Goal: Information Seeking & Learning: Check status

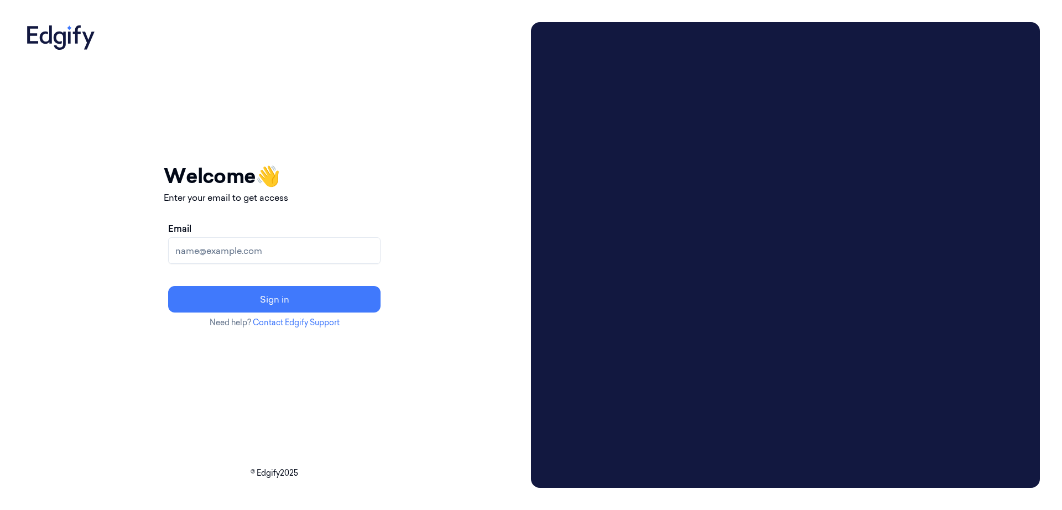
click at [291, 255] on input "Email" at bounding box center [274, 250] width 212 height 27
paste input "janni.j@indivillage.co"
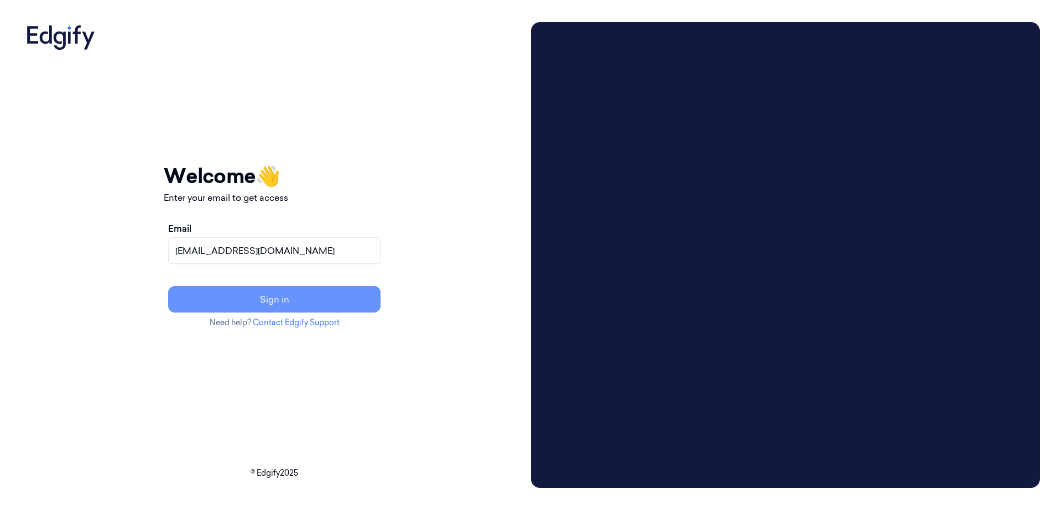
type input "janni.j@indivillage.co"
click at [276, 304] on button "Sign in" at bounding box center [274, 299] width 212 height 27
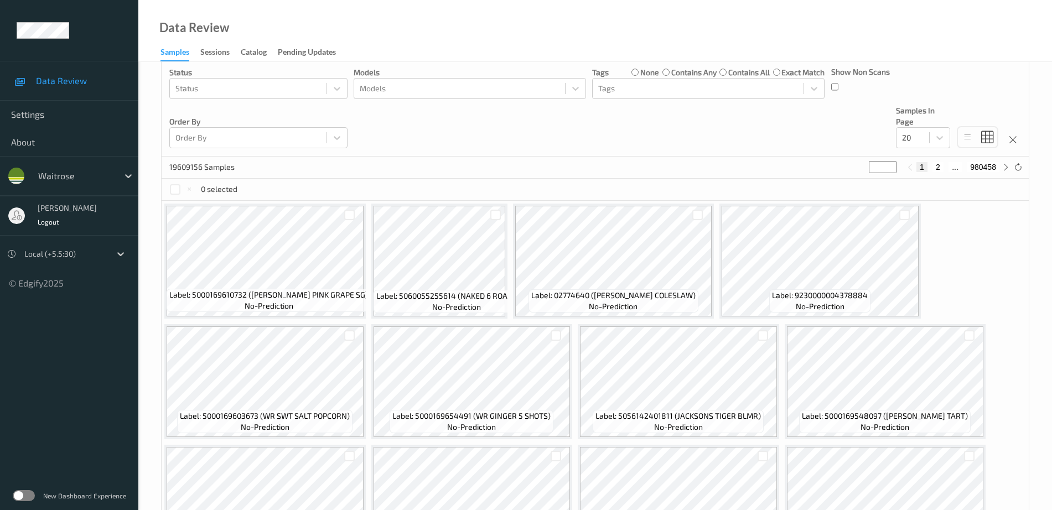
scroll to position [277, 0]
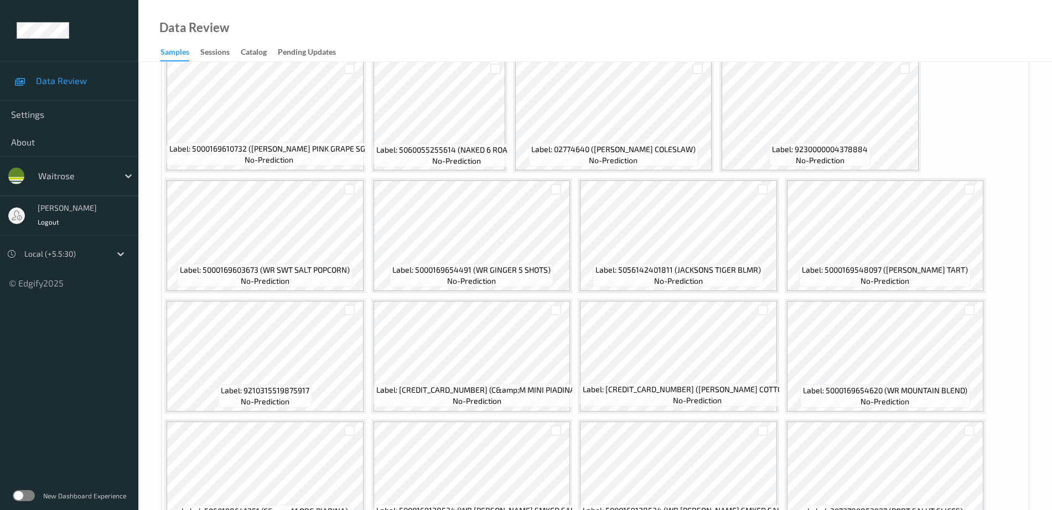
click at [32, 491] on label at bounding box center [24, 495] width 22 height 11
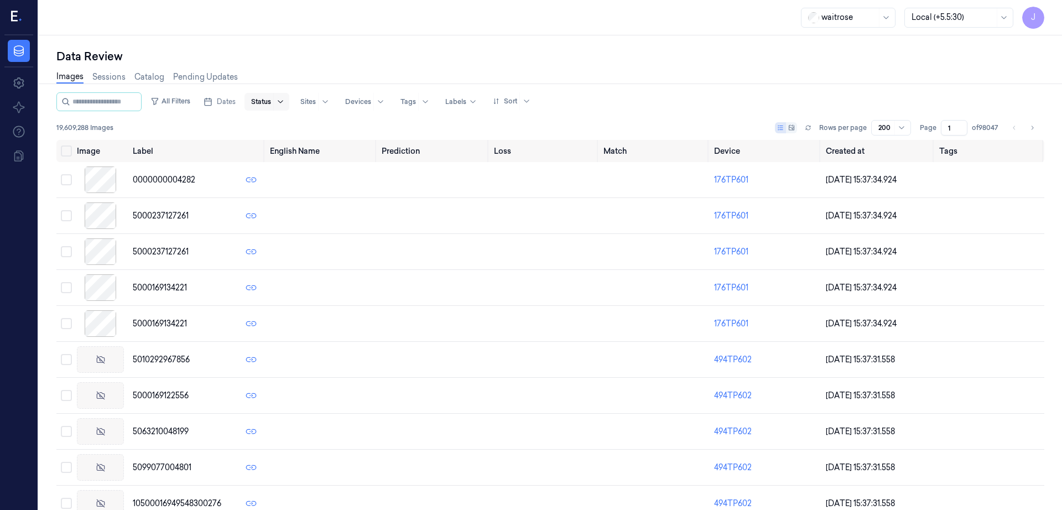
click at [283, 102] on icon at bounding box center [280, 101] width 5 height 3
click at [340, 104] on div at bounding box center [331, 102] width 27 height 18
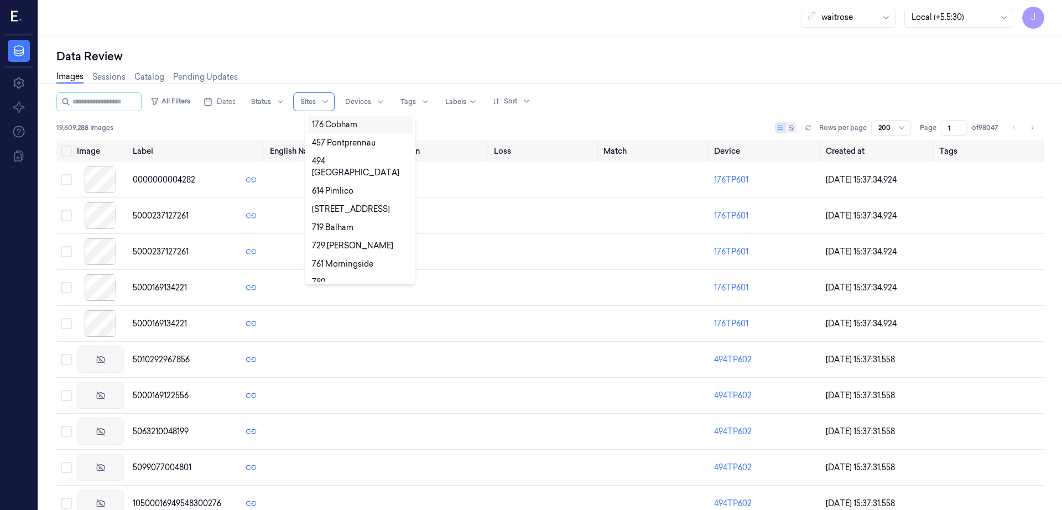
click at [337, 67] on div "Images Sessions Catalog Pending Updates" at bounding box center [550, 78] width 988 height 28
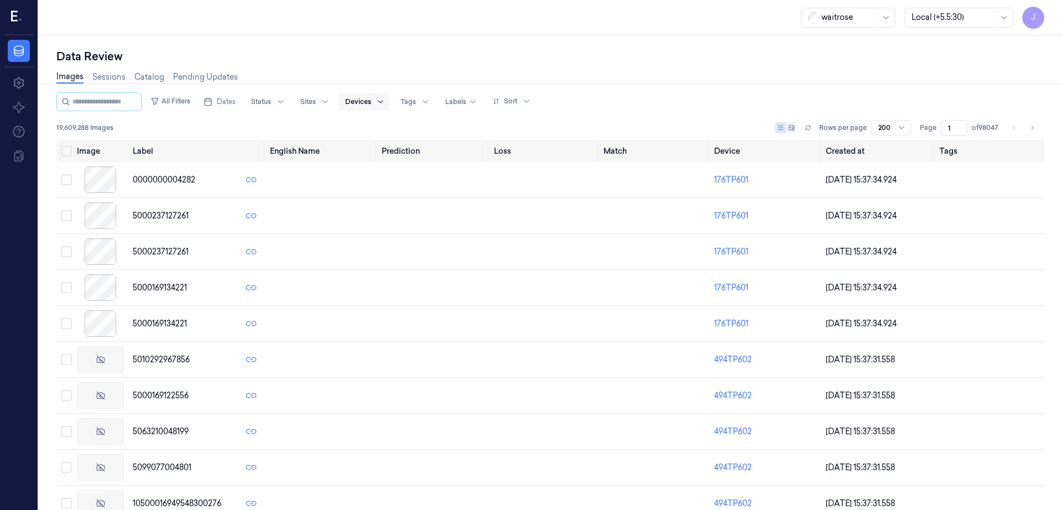
click at [387, 102] on div at bounding box center [380, 102] width 14 height 18
click at [384, 48] on div "Data Review Images Sessions Catalog Pending Updates All Filters Dates Status Si…" at bounding box center [550, 272] width 1023 height 475
click at [483, 101] on div at bounding box center [481, 102] width 24 height 18
click at [464, 39] on div "Data Review Images Sessions Catalog Pending Updates All Filters Dates Status Si…" at bounding box center [550, 272] width 1023 height 475
click at [430, 103] on icon at bounding box center [425, 101] width 9 height 9
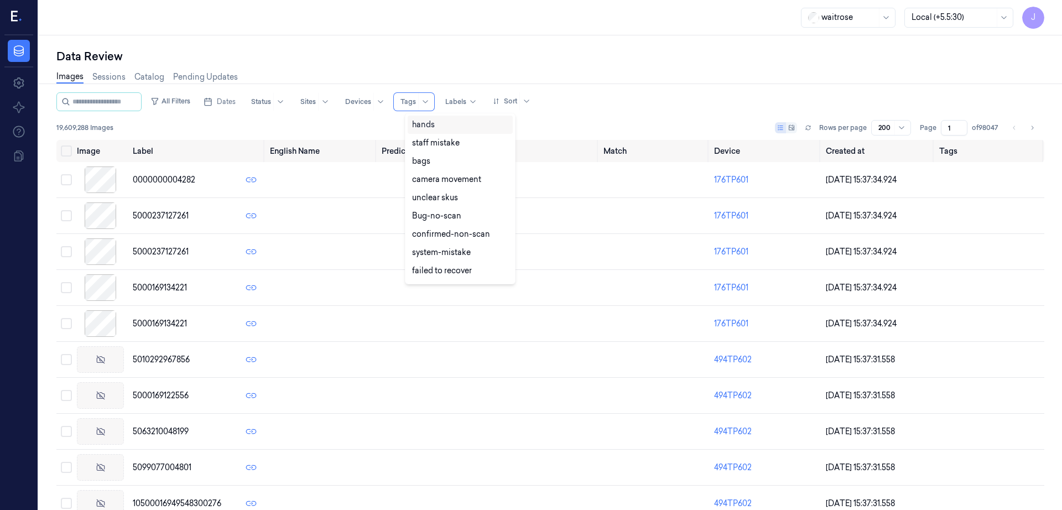
click at [476, 31] on div "waitrose Local (+5.5:30) J" at bounding box center [550, 17] width 1023 height 35
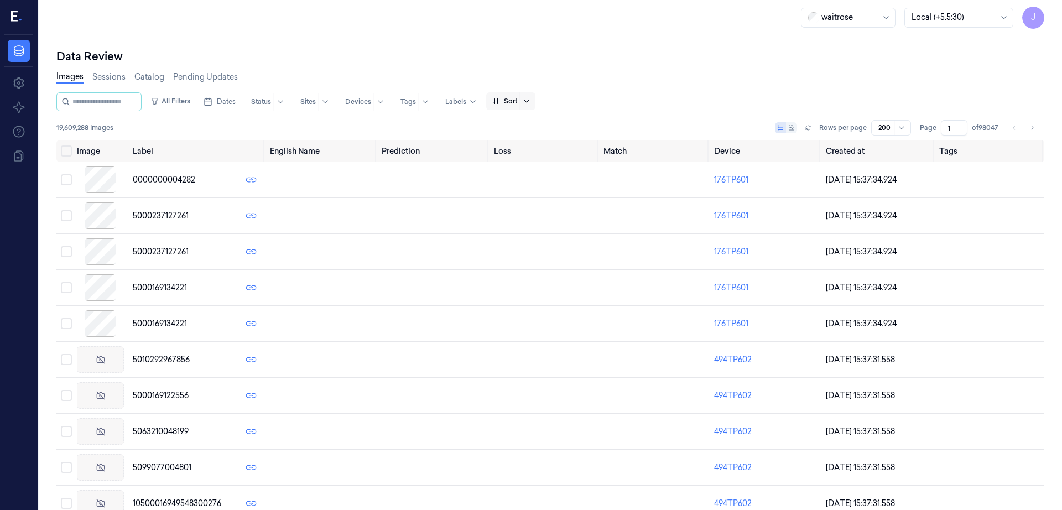
click at [531, 98] on icon at bounding box center [526, 101] width 9 height 9
click at [559, 31] on div "waitrose Local (+5.5:30) J" at bounding box center [550, 17] width 1023 height 35
drag, startPoint x: 19, startPoint y: 14, endPoint x: 314, endPoint y: 164, distance: 330.5
click at [19, 15] on icon at bounding box center [17, 17] width 12 height 17
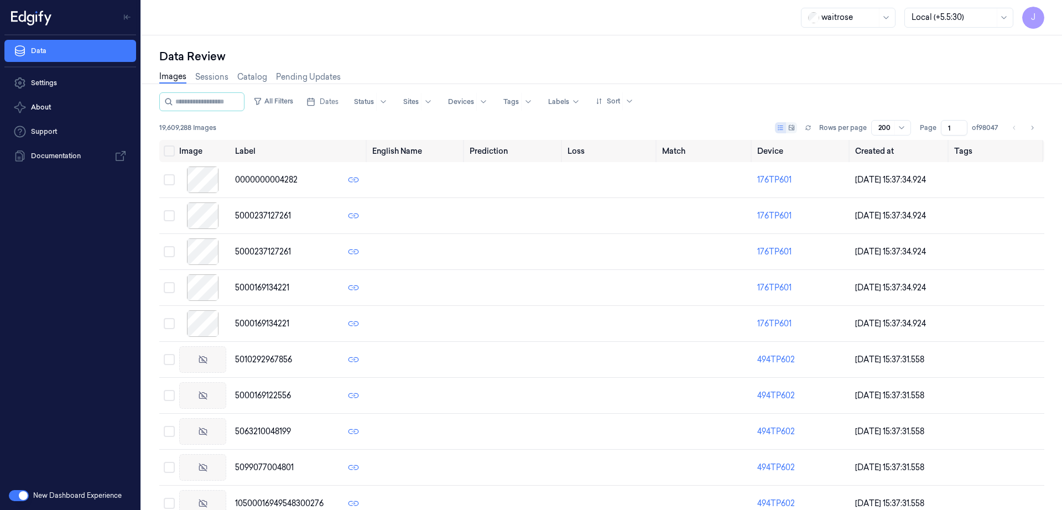
click at [24, 503] on div "New Dashboard Experience" at bounding box center [70, 495] width 140 height 29
click at [23, 497] on button "button" at bounding box center [19, 495] width 20 height 11
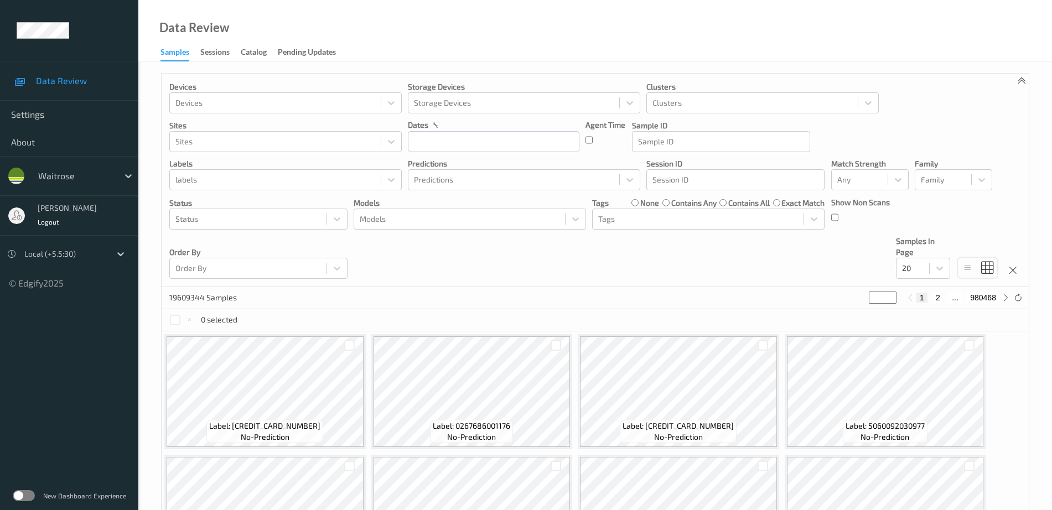
click at [230, 47] on link "Sessions" at bounding box center [220, 52] width 40 height 15
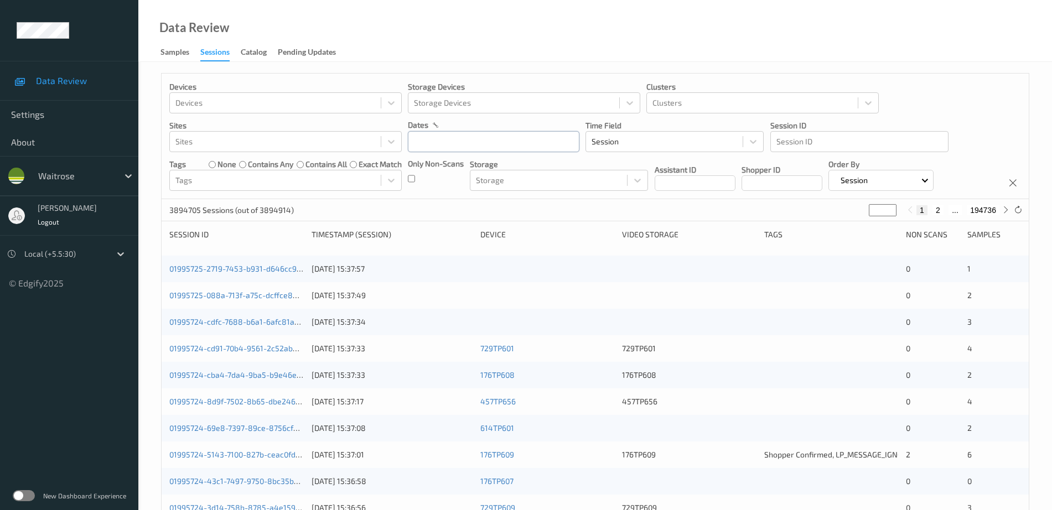
click at [476, 145] on input "text" at bounding box center [493, 141] width 171 height 21
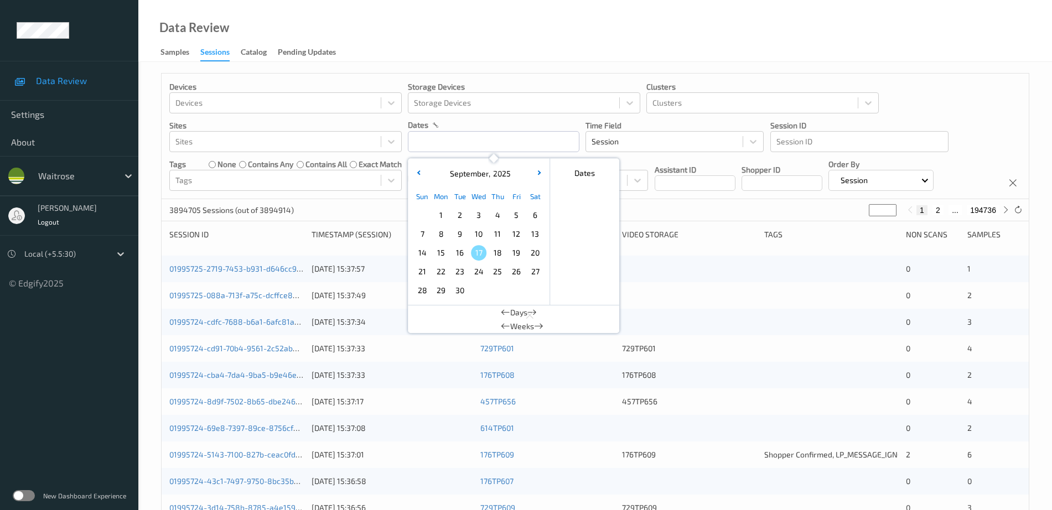
click at [455, 253] on span "16" at bounding box center [459, 252] width 15 height 15
click at [490, 45] on div "Data Review Samples Sessions Catalog Pending Updates" at bounding box center [594, 31] width 913 height 62
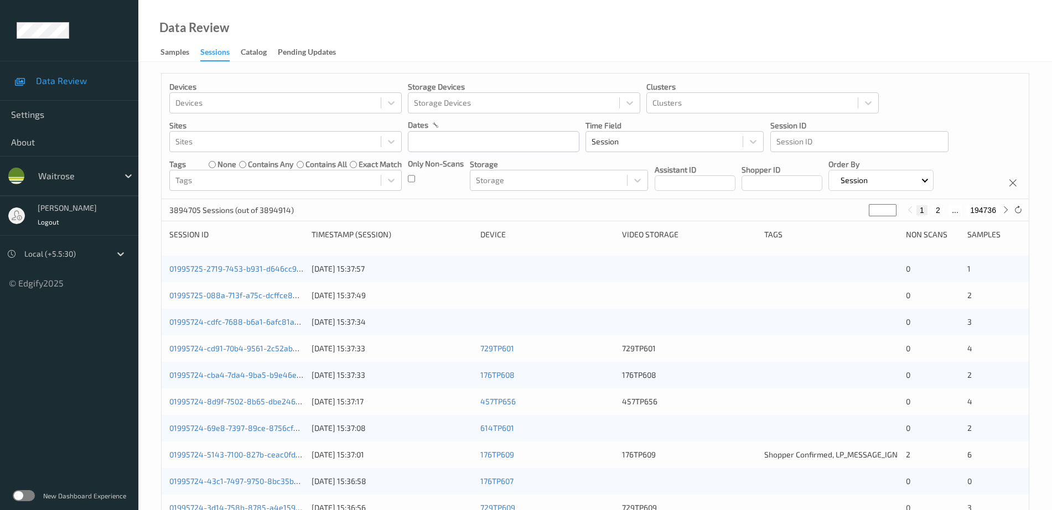
click at [56, 259] on div at bounding box center [64, 253] width 81 height 13
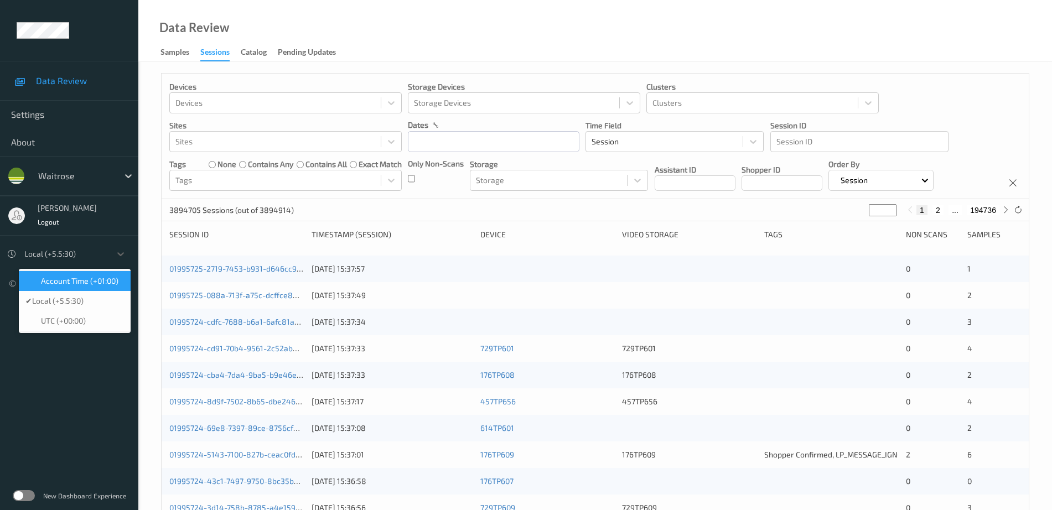
click at [75, 278] on span "Account Time (+01:00)" at bounding box center [79, 280] width 77 height 11
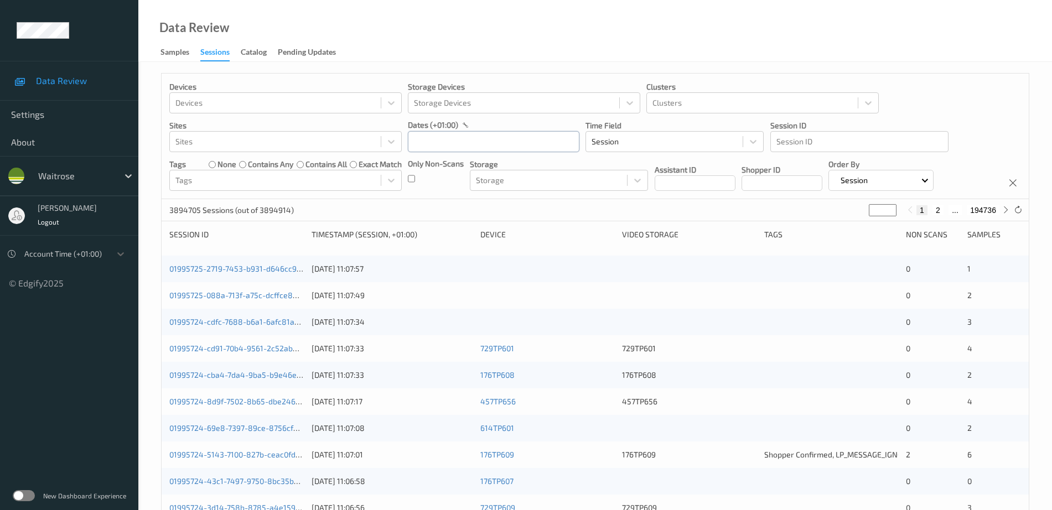
click at [470, 131] on input "text" at bounding box center [493, 141] width 171 height 21
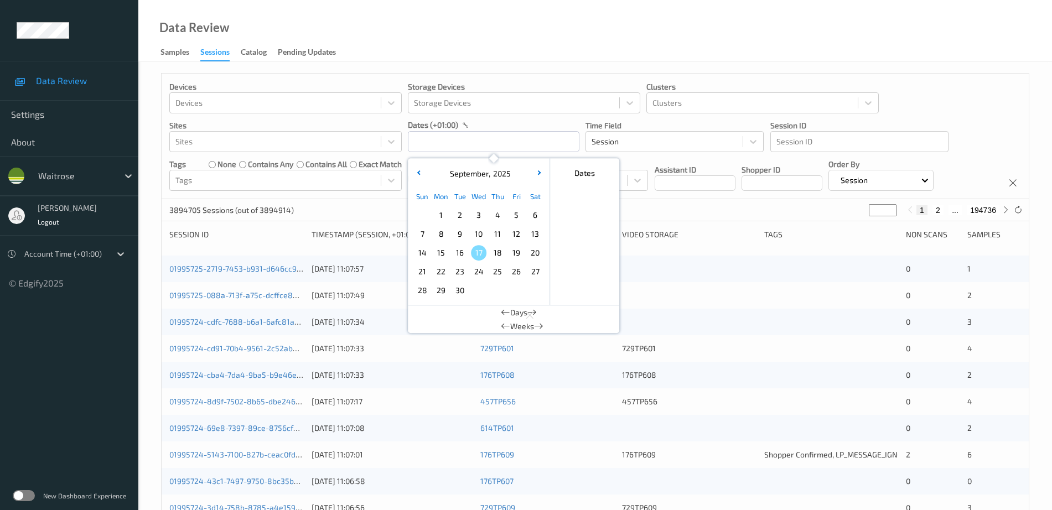
click at [459, 252] on span "16" at bounding box center [459, 252] width 15 height 15
type input "16/09/2025 00:00 -> 16/09/2025 23:59"
click at [519, 72] on div "Devices Devices Storage Devices Storage Devices Clusters Clusters Sites Sites d…" at bounding box center [594, 447] width 913 height 771
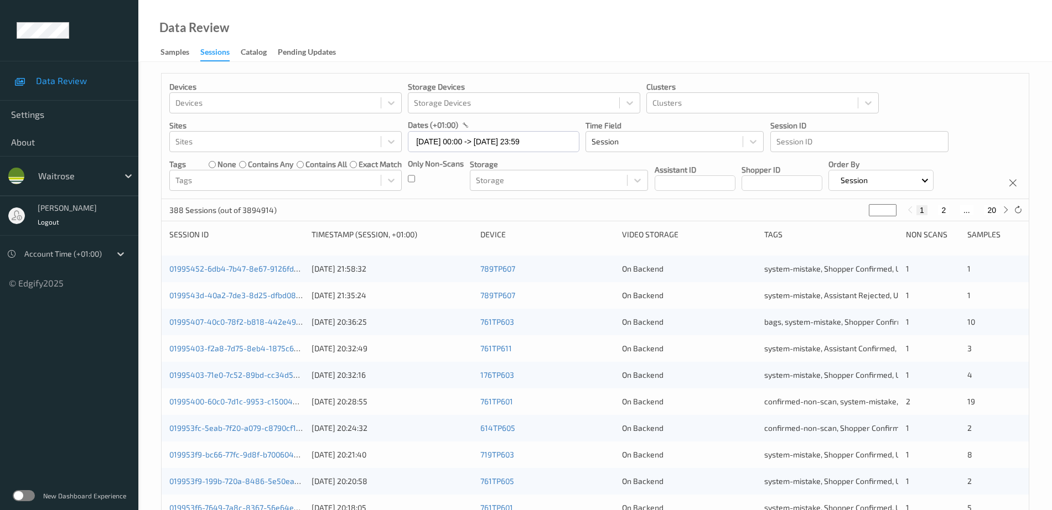
click at [26, 496] on label at bounding box center [24, 495] width 22 height 11
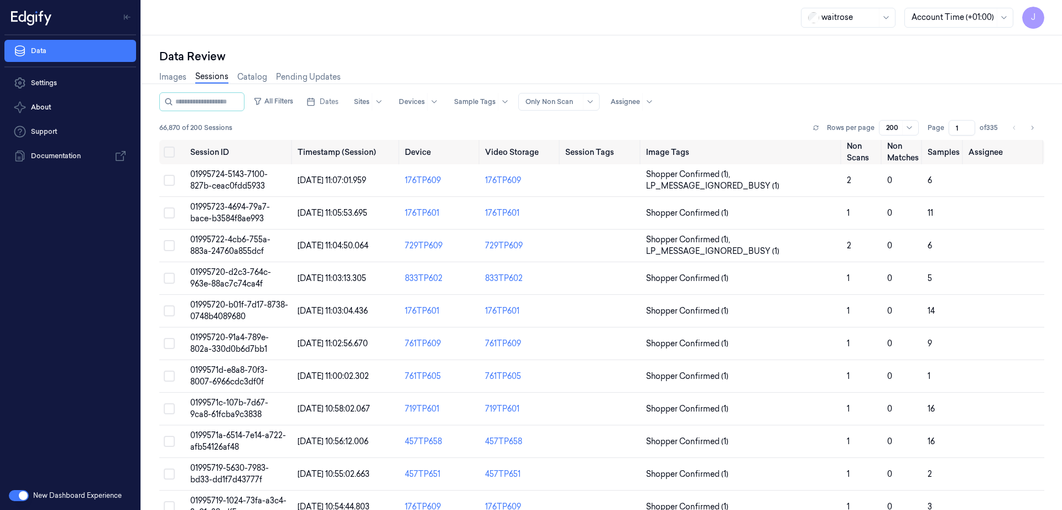
click at [961, 132] on input "1" at bounding box center [962, 127] width 27 height 15
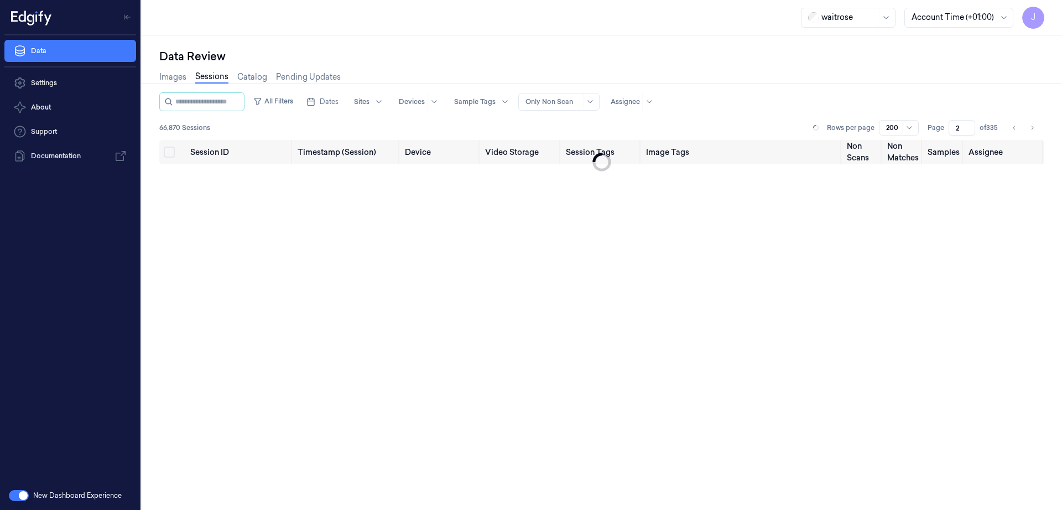
click at [945, 91] on div "Images Sessions Catalog Pending Updates" at bounding box center [601, 78] width 885 height 28
click at [328, 110] on button "Dates" at bounding box center [322, 102] width 41 height 18
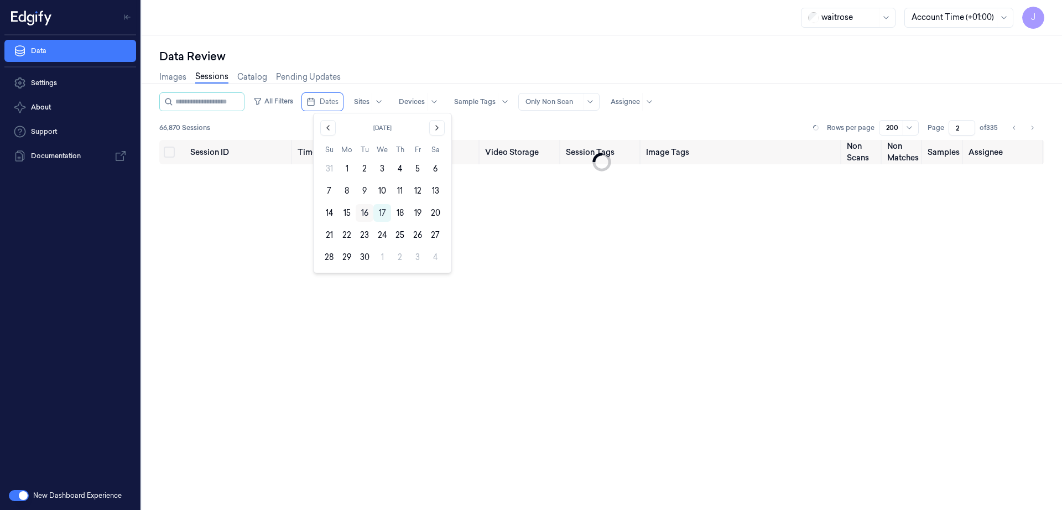
click at [364, 210] on button "16" at bounding box center [365, 213] width 18 height 18
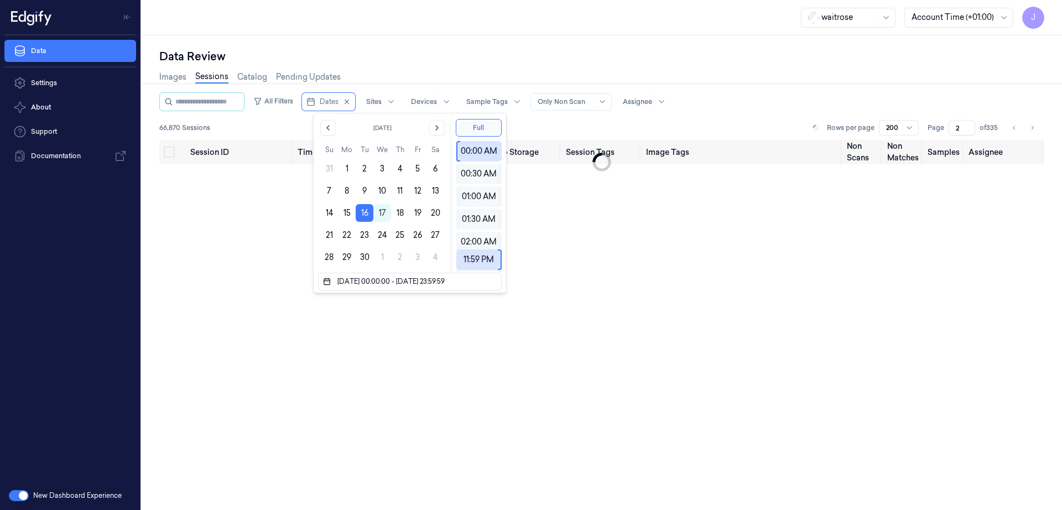
click at [417, 66] on div "Images Sessions Catalog Pending Updates" at bounding box center [601, 78] width 885 height 28
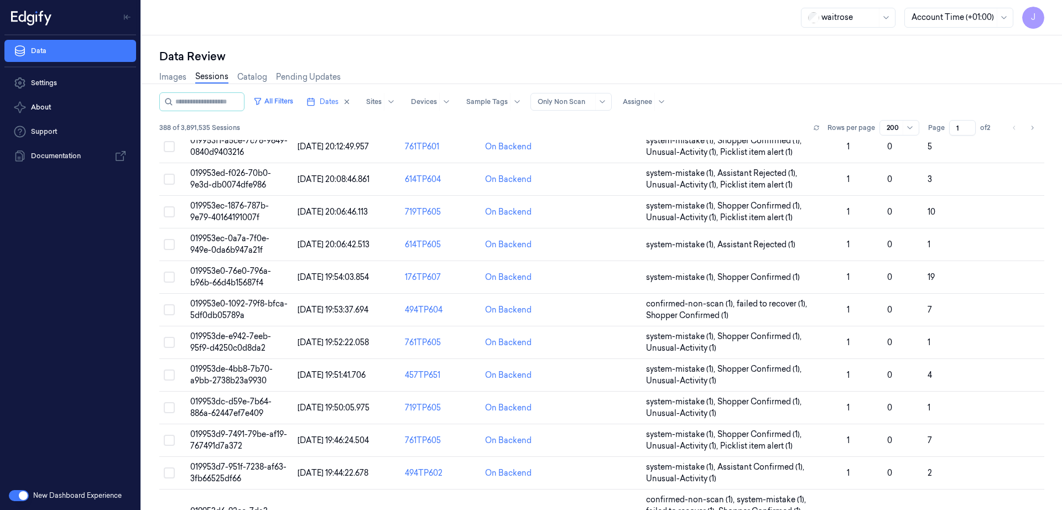
scroll to position [484, 0]
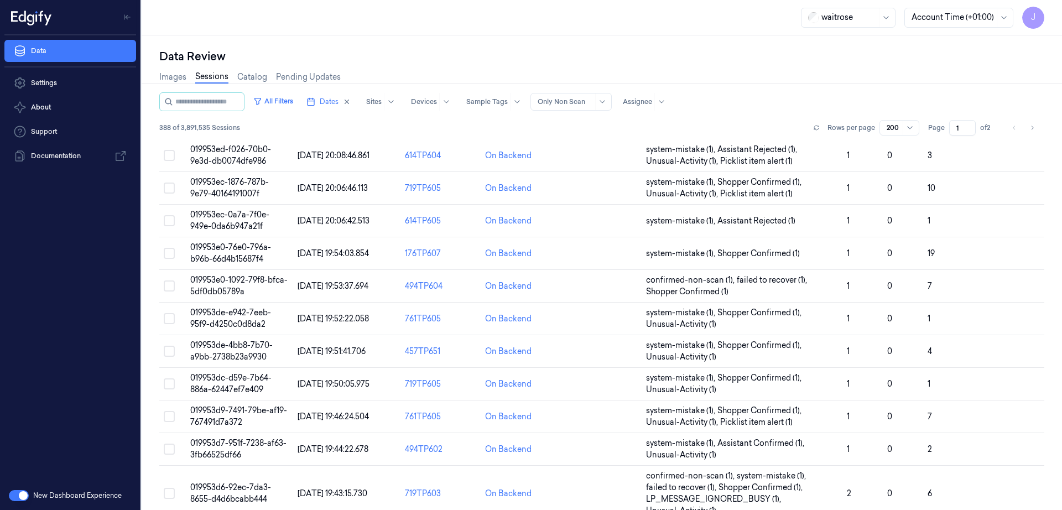
click at [957, 127] on input "1" at bounding box center [962, 127] width 27 height 15
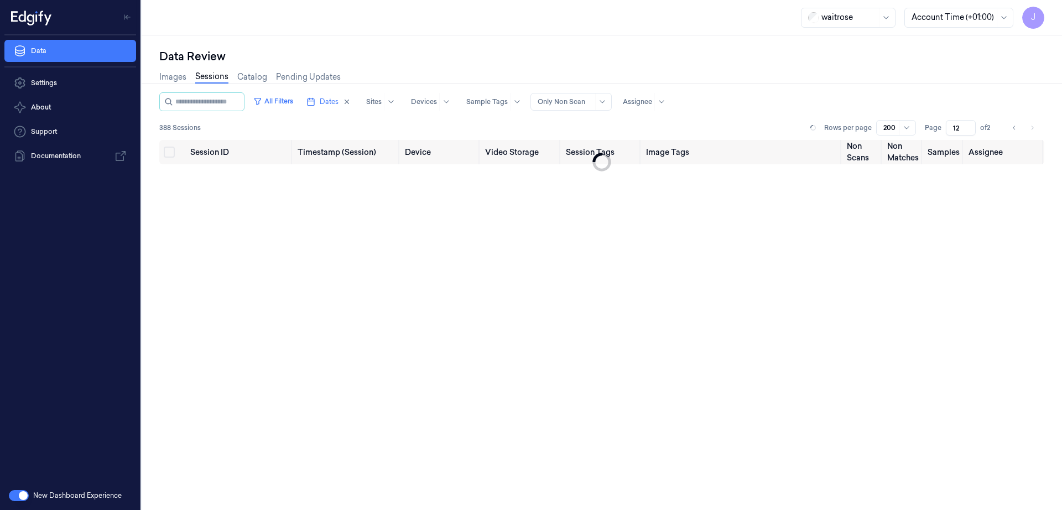
type input "1"
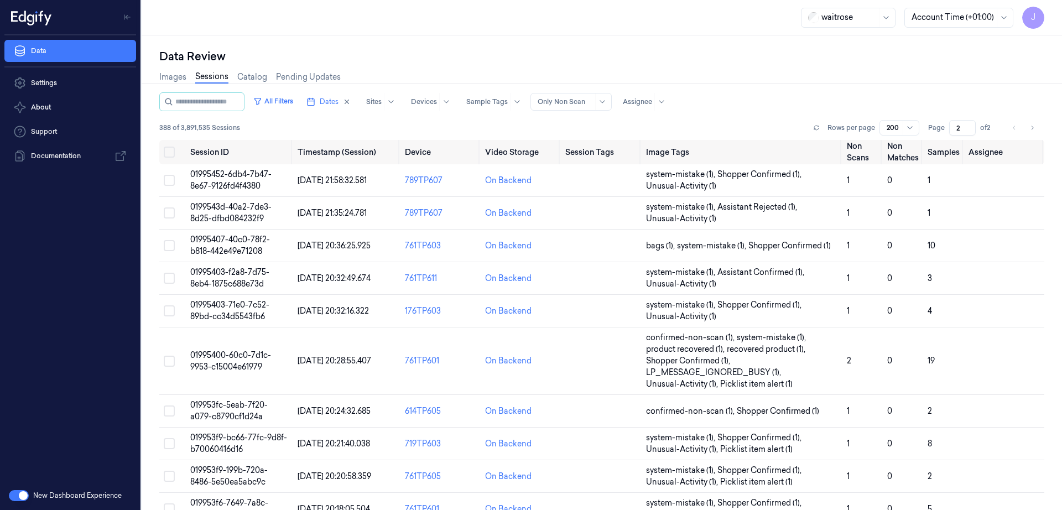
type input "2"
click at [936, 82] on div "Images Sessions Catalog Pending Updates" at bounding box center [601, 78] width 885 height 28
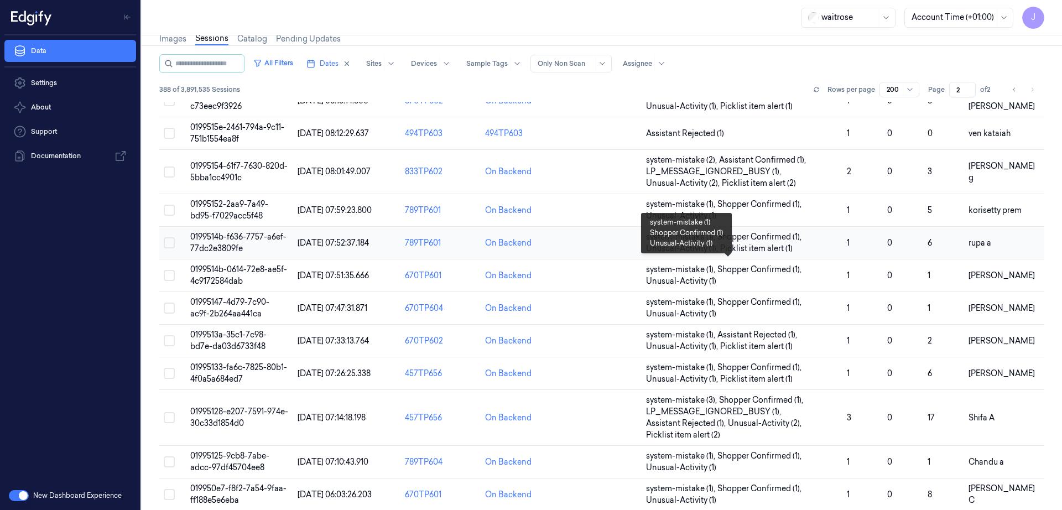
scroll to position [48, 0]
